Goal: Task Accomplishment & Management: Manage account settings

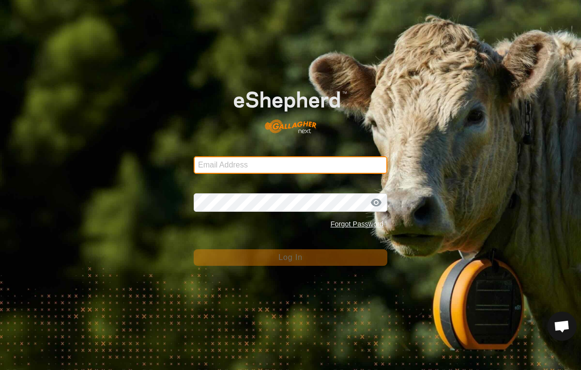
click at [326, 164] on input "Email Address" at bounding box center [291, 165] width 194 height 18
type input "[EMAIL_ADDRESS][DOMAIN_NAME]"
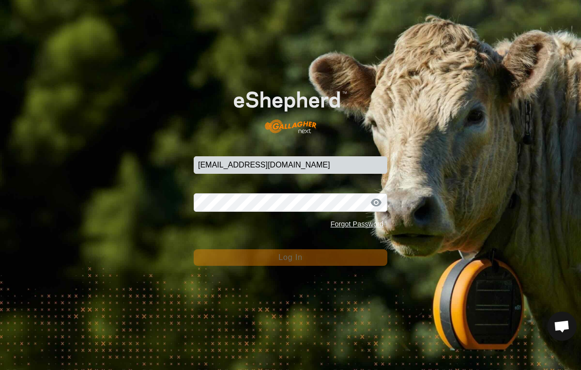
click at [290, 257] on button "Log In" at bounding box center [291, 257] width 194 height 17
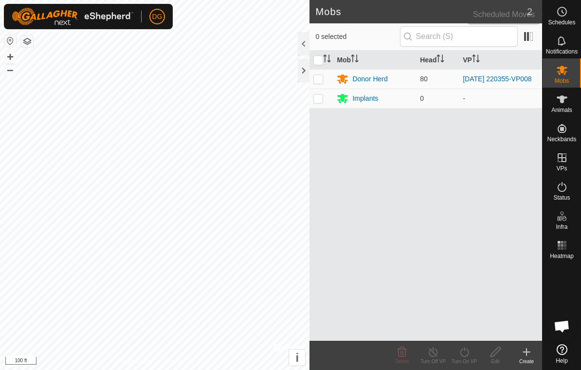
click at [559, 20] on span "Schedules" at bounding box center [561, 22] width 27 height 6
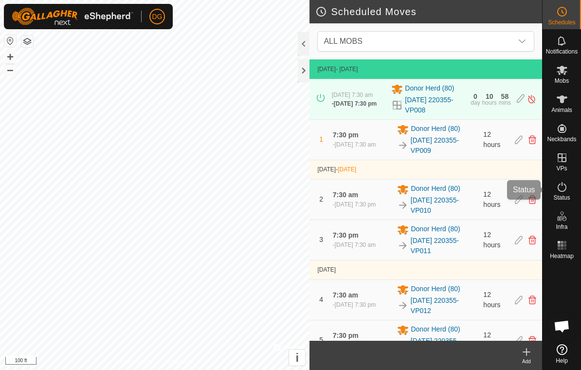
click at [565, 190] on icon at bounding box center [562, 187] width 12 height 12
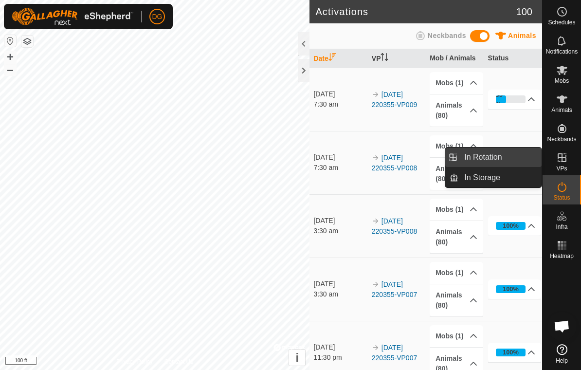
click at [497, 160] on span "In Rotation" at bounding box center [482, 157] width 37 height 12
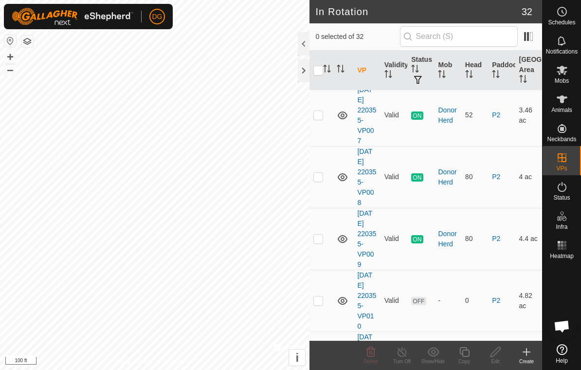
scroll to position [1177, 0]
click at [322, 182] on td at bounding box center [320, 178] width 23 height 62
click at [316, 175] on p-checkbox at bounding box center [318, 178] width 10 height 8
checkbox input "false"
click at [563, 15] on icon at bounding box center [562, 12] width 12 height 12
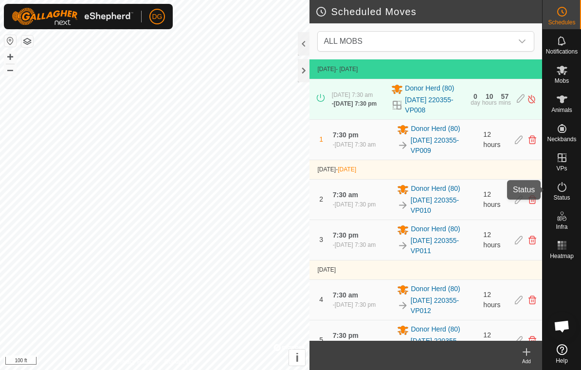
click at [563, 192] on icon at bounding box center [562, 187] width 12 height 12
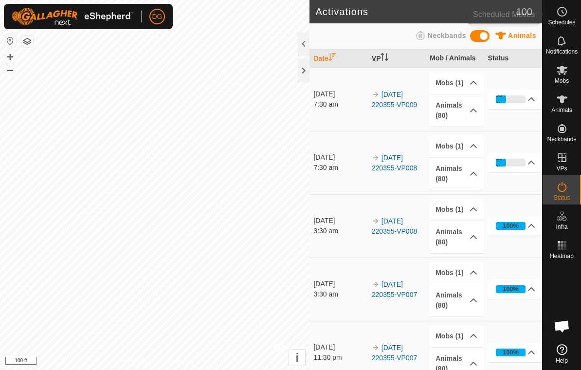
click at [558, 18] on es-schedule-vp-svg-icon at bounding box center [562, 12] width 18 height 16
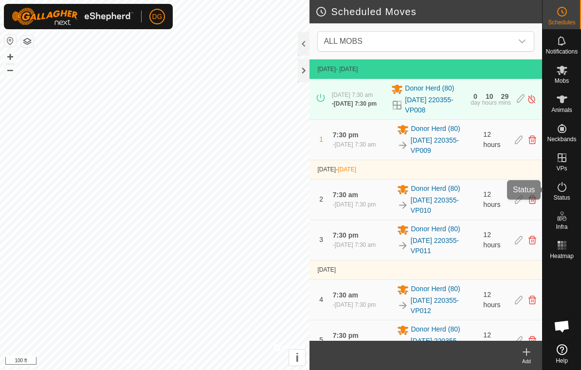
click at [563, 195] on span "Status" at bounding box center [561, 198] width 17 height 6
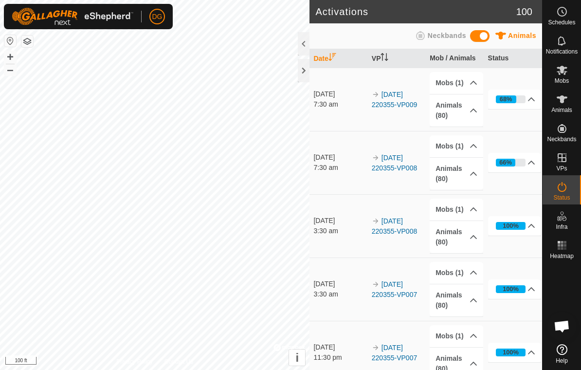
click at [525, 190] on td "66% In Progress Pending 27 Sent 0 Completed Confirmed 53 Overridden 0 Cancelled…" at bounding box center [513, 162] width 58 height 63
